Goal: Task Accomplishment & Management: Complete application form

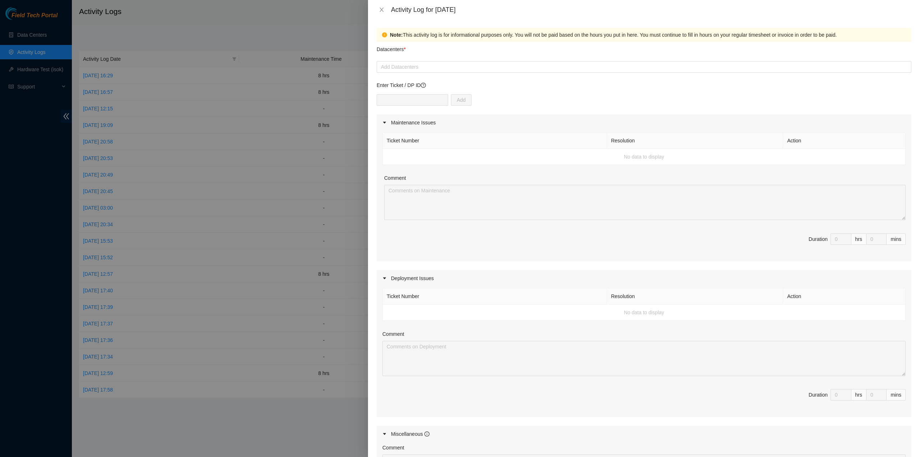
click at [101, 52] on div at bounding box center [460, 228] width 920 height 457
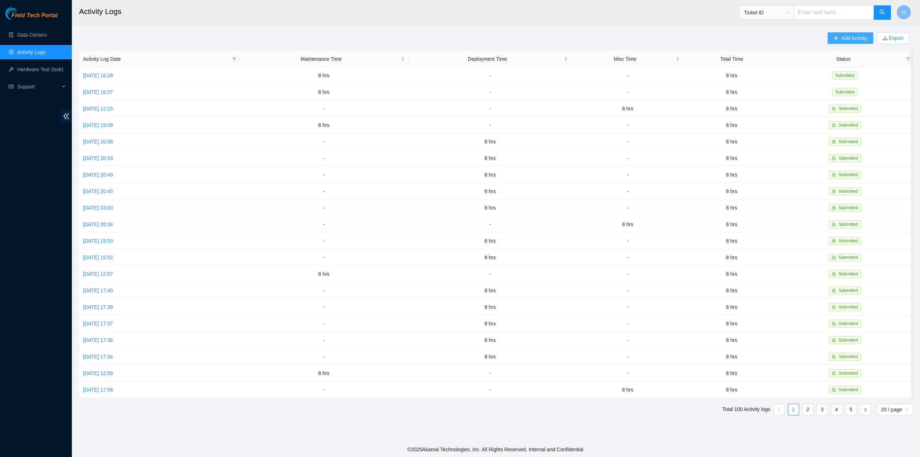
click at [845, 34] on button "Add Activity" at bounding box center [849, 37] width 45 height 11
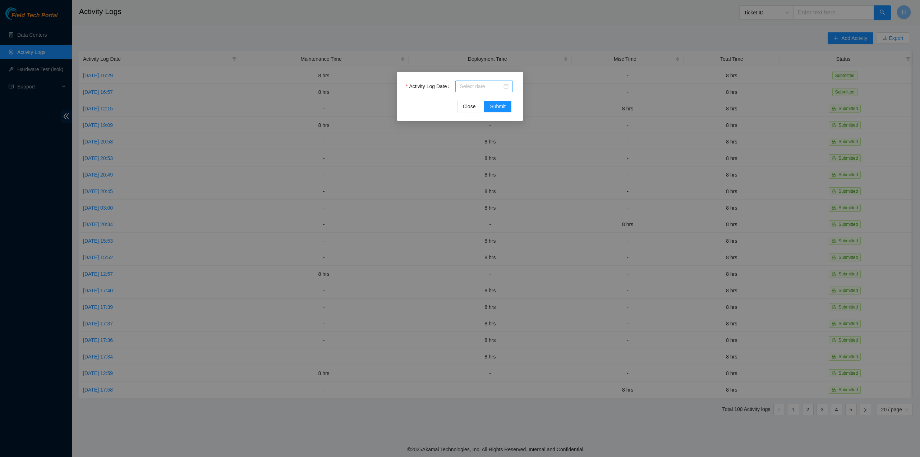
drag, startPoint x: 502, startPoint y: 87, endPoint x: 506, endPoint y: 87, distance: 4.0
click at [503, 87] on div at bounding box center [484, 86] width 49 height 8
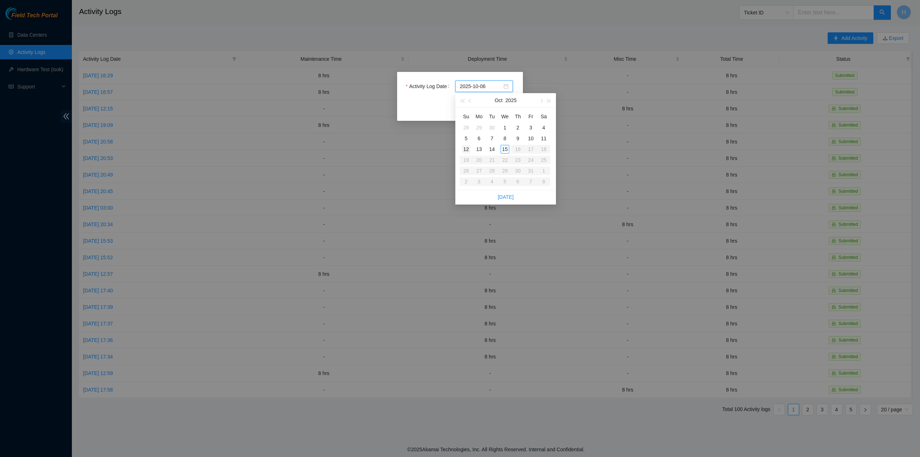
type input "2025-10-12"
type input "2025-10-15"
type input "2025-10-10"
click at [529, 139] on div "10" at bounding box center [530, 138] width 9 height 9
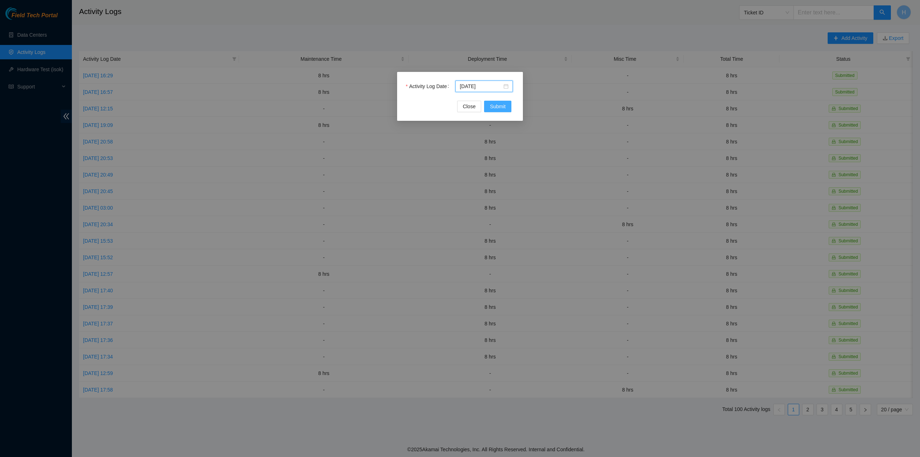
click at [498, 104] on span "Submit" at bounding box center [498, 106] width 16 height 8
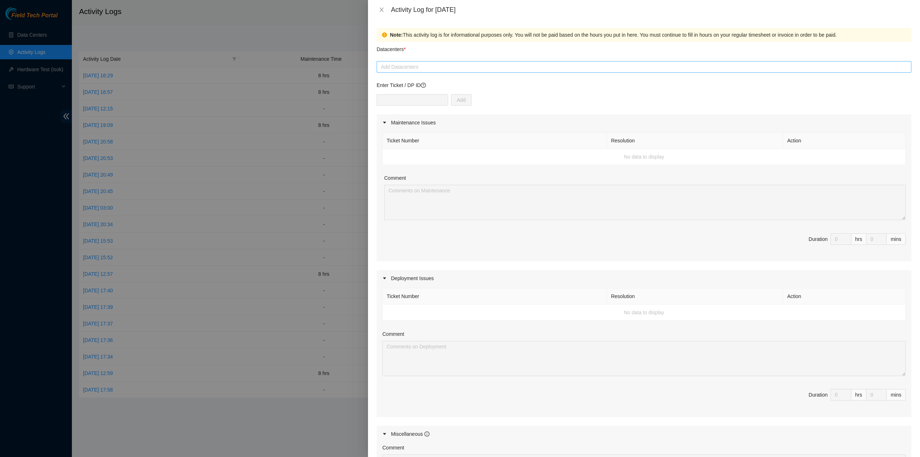
click at [451, 69] on div at bounding box center [643, 67] width 531 height 9
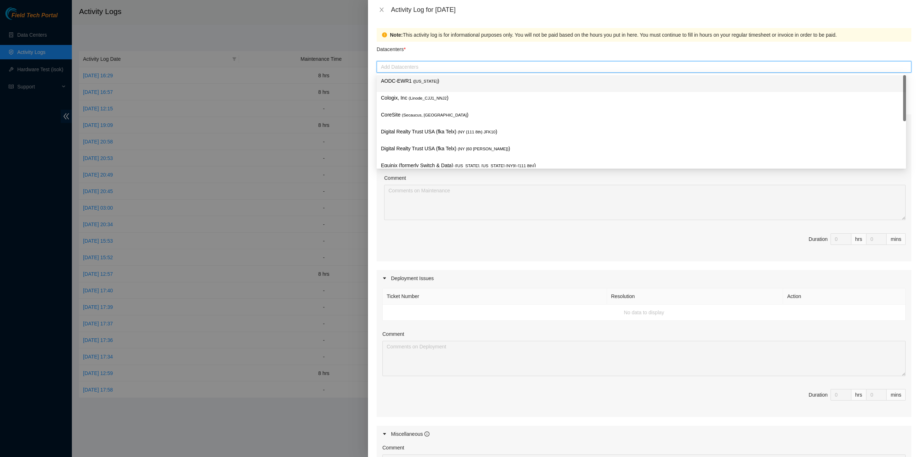
type input "c"
click at [447, 91] on div "AODC-EWR1 ( New Jersey )" at bounding box center [641, 83] width 529 height 17
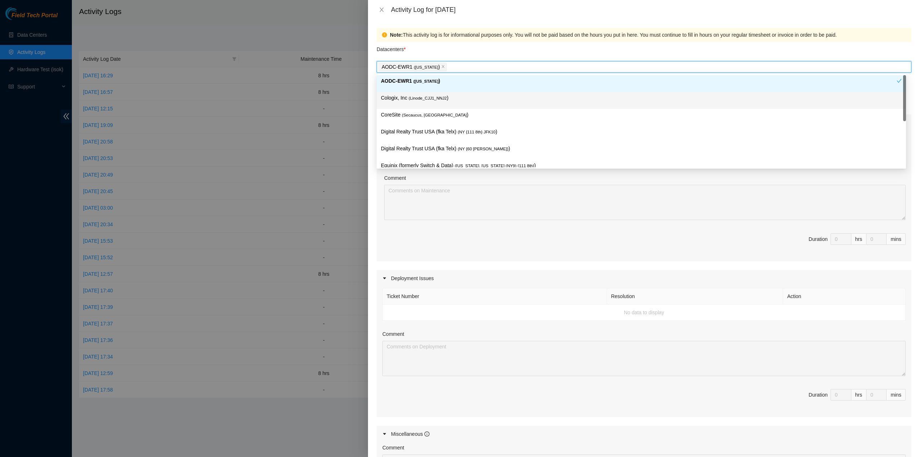
drag, startPoint x: 447, startPoint y: 91, endPoint x: 449, endPoint y: 98, distance: 7.7
click at [449, 98] on div "AODC-EWR1 ( New Jersey ) Cologix, Inc ( Linode_CJJ1_NNJ2 ) CoreSite ( Secaucus,…" at bounding box center [641, 159] width 529 height 169
click at [449, 98] on p "Cologix, Inc ( Linode_CJJ1_NNJ2 )" at bounding box center [641, 98] width 521 height 8
click at [446, 83] on p "AODC-EWR1 ( New Jersey )" at bounding box center [639, 81] width 516 height 8
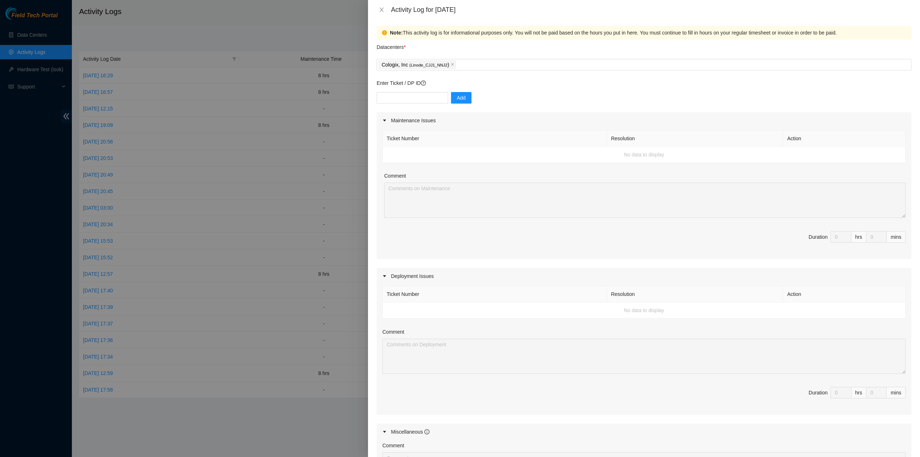
scroll to position [146, 0]
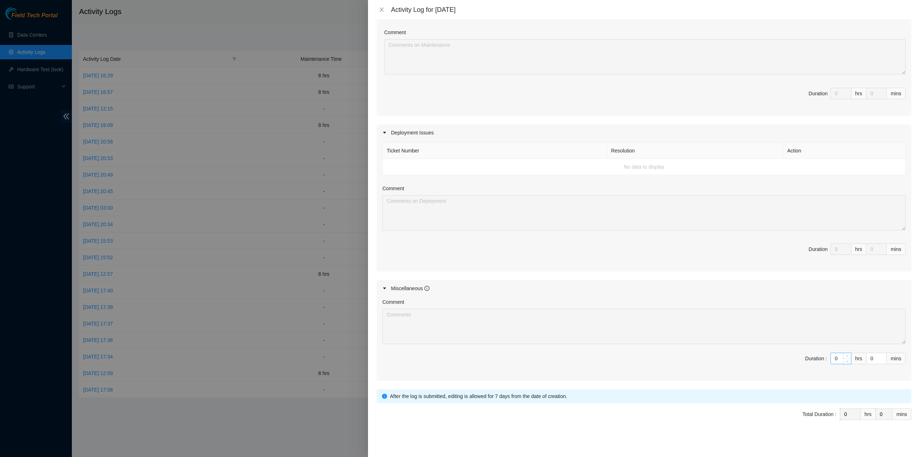
click at [833, 353] on input "0" at bounding box center [841, 358] width 20 height 11
type input "8"
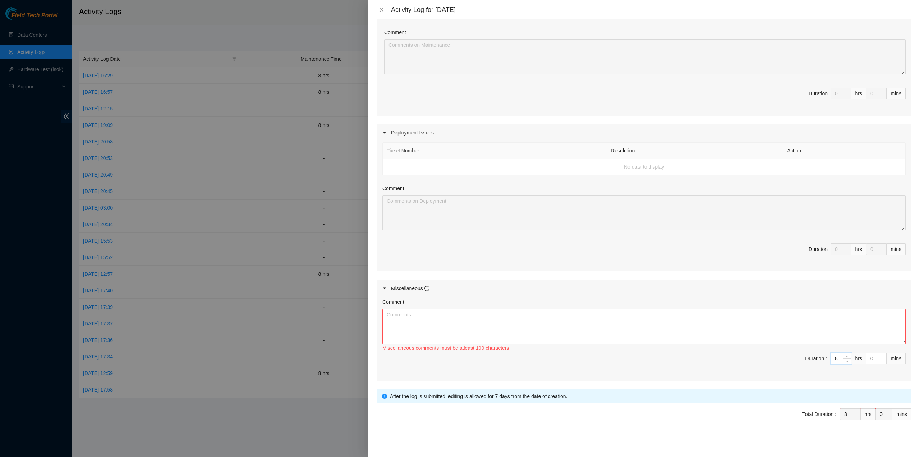
type input "8"
click at [669, 319] on textarea "Comment" at bounding box center [643, 326] width 523 height 35
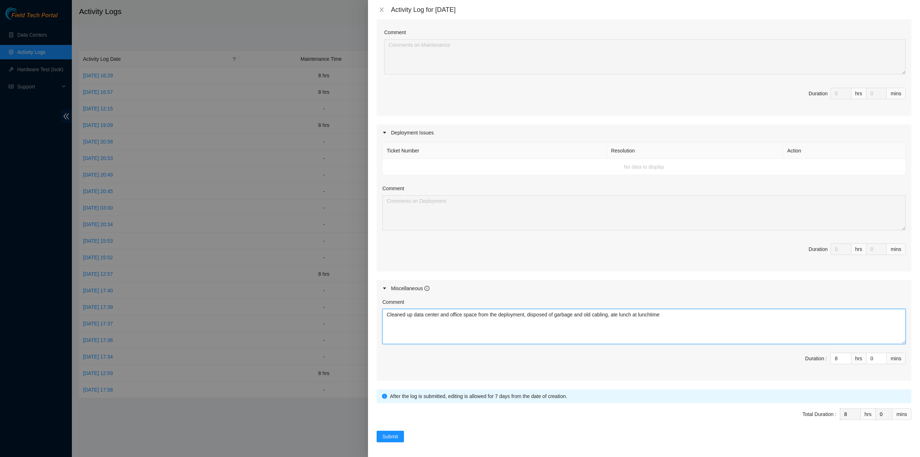
type textarea "Cleaned up data center and office space from the deployment, disposed of garbag…"
click at [389, 428] on form "Datacenters * Cologix, Inc ( Linode_CJJ1_NNJ2 ) Enter Ticket / DP ID Add Mainte…" at bounding box center [644, 169] width 535 height 546
click at [389, 432] on span "Submit" at bounding box center [390, 436] width 16 height 8
